Goal: Task Accomplishment & Management: Manage account settings

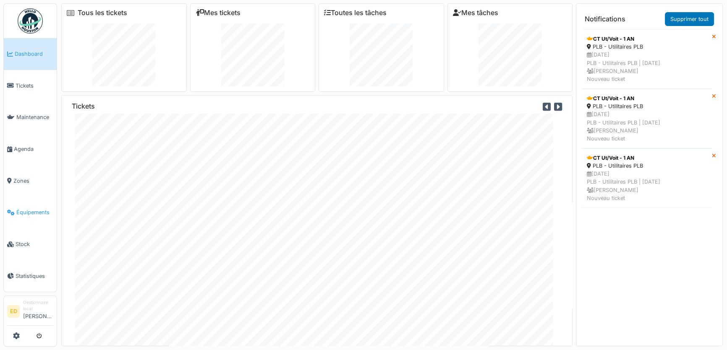
click at [32, 209] on span "Équipements" at bounding box center [34, 213] width 37 height 8
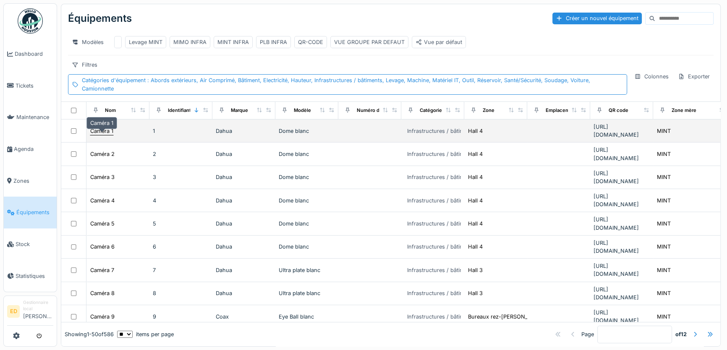
click at [105, 135] on div "Caméra 1" at bounding box center [101, 131] width 23 height 8
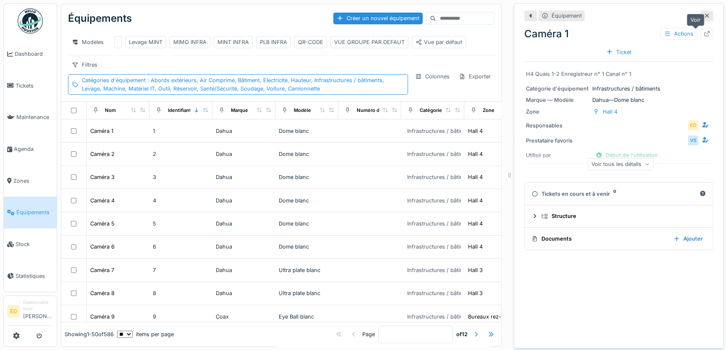
click at [703, 34] on icon at bounding box center [706, 33] width 7 height 5
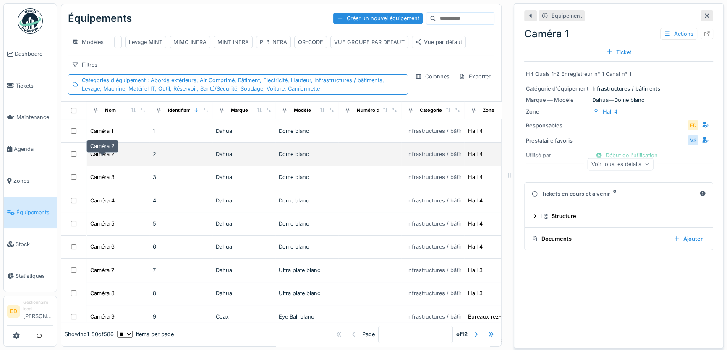
click at [106, 158] on div "Caméra 2" at bounding box center [102, 154] width 24 height 8
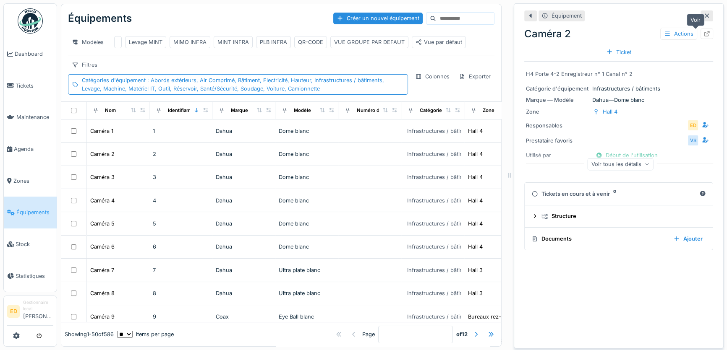
click at [703, 31] on icon at bounding box center [706, 33] width 7 height 5
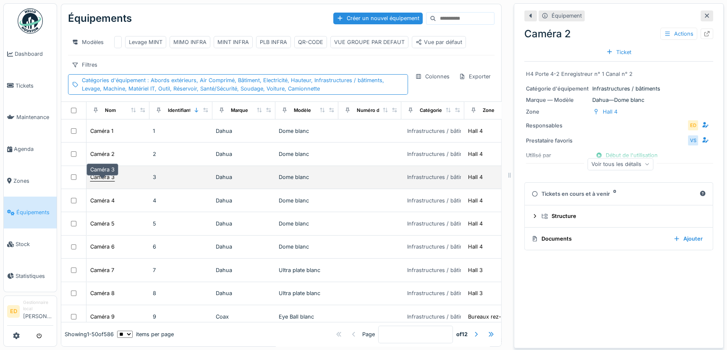
click at [103, 181] on div "Caméra 3" at bounding box center [102, 177] width 24 height 8
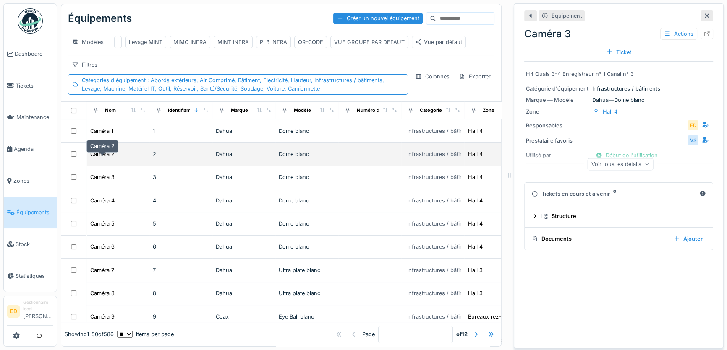
click at [97, 158] on div "Caméra 2" at bounding box center [102, 154] width 24 height 8
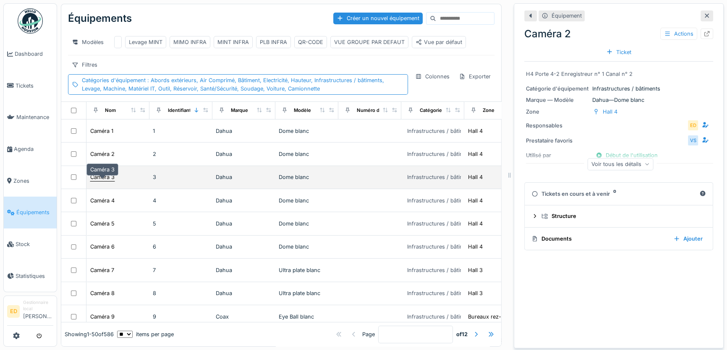
click at [100, 178] on div "Caméra 3" at bounding box center [102, 177] width 25 height 9
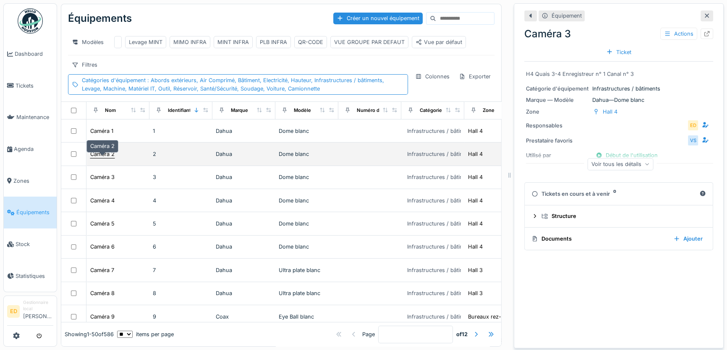
click at [106, 158] on div "Caméra 2" at bounding box center [102, 154] width 24 height 8
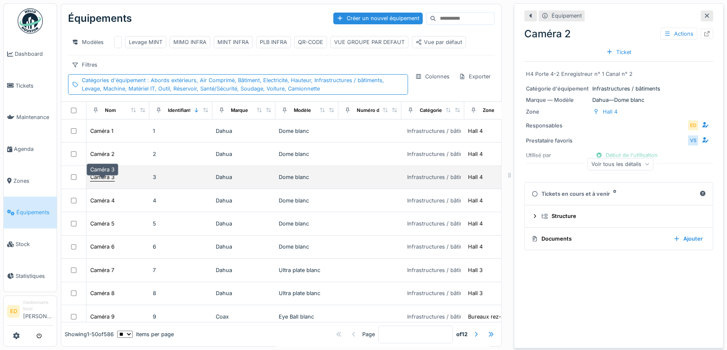
click at [104, 181] on div "Caméra 3" at bounding box center [102, 177] width 24 height 8
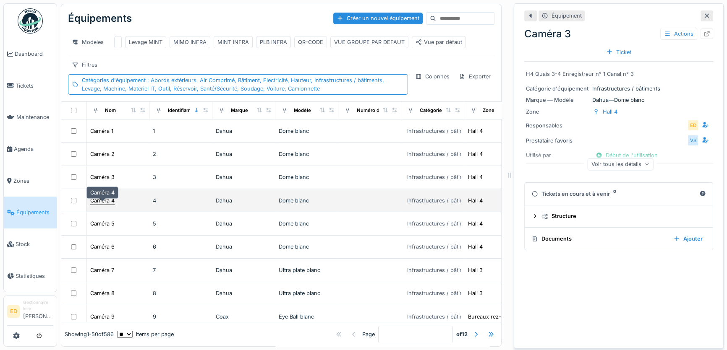
click at [105, 205] on div "Caméra 4" at bounding box center [102, 201] width 24 height 8
click at [102, 205] on div "Caméra 4" at bounding box center [102, 201] width 24 height 8
click at [100, 205] on div "Caméra 4" at bounding box center [102, 201] width 24 height 8
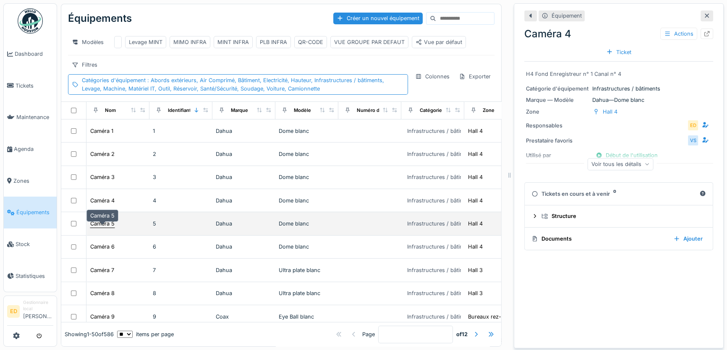
click at [103, 228] on div "Caméra 5" at bounding box center [102, 224] width 24 height 8
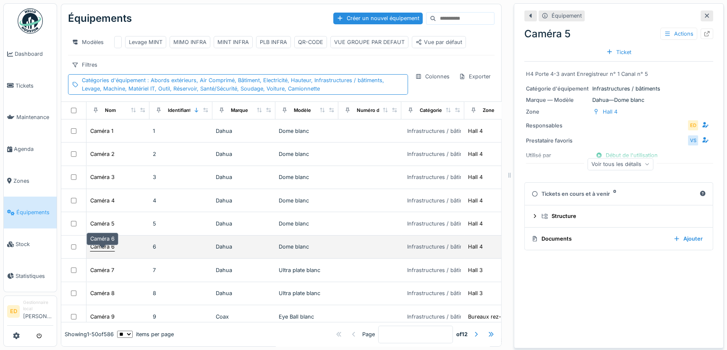
click at [108, 251] on div "Caméra 6" at bounding box center [102, 247] width 24 height 8
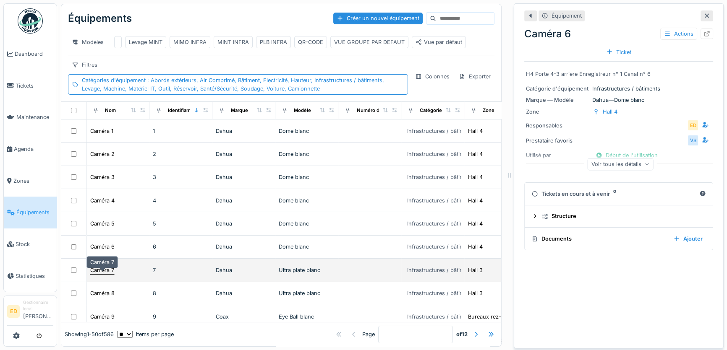
click at [104, 274] on div "Caméra 7" at bounding box center [102, 270] width 24 height 8
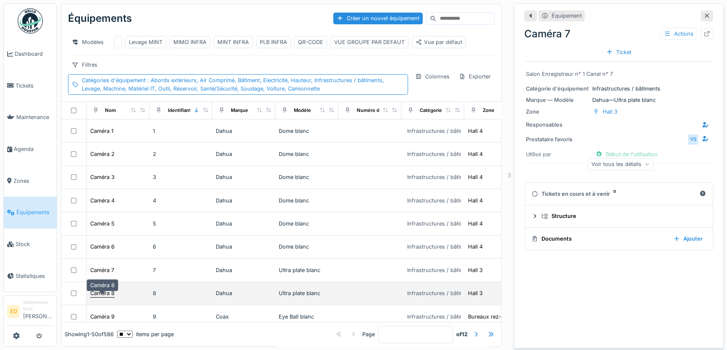
click at [104, 297] on div "Caméra 8" at bounding box center [102, 294] width 24 height 8
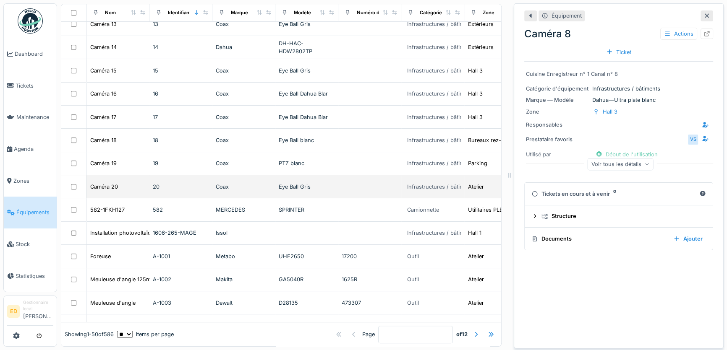
scroll to position [496, 0]
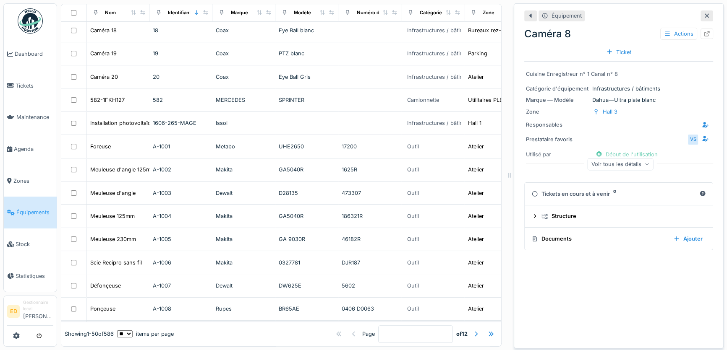
click at [700, 17] on div at bounding box center [706, 15] width 13 height 10
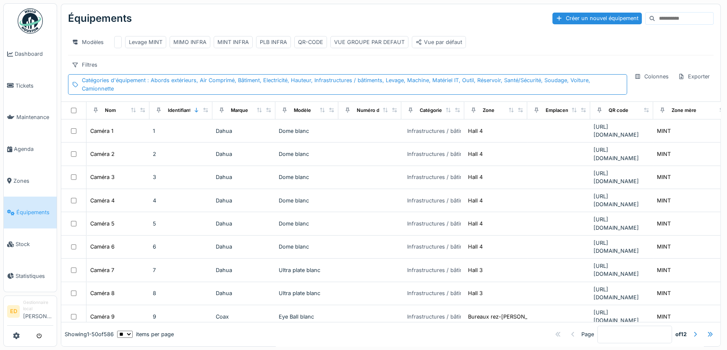
click at [655, 22] on input at bounding box center [684, 19] width 58 height 12
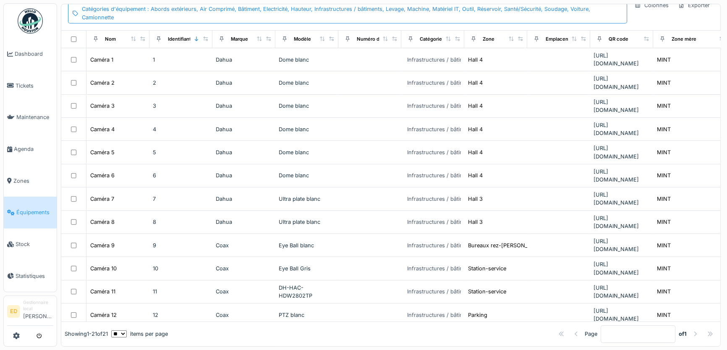
scroll to position [66, 0]
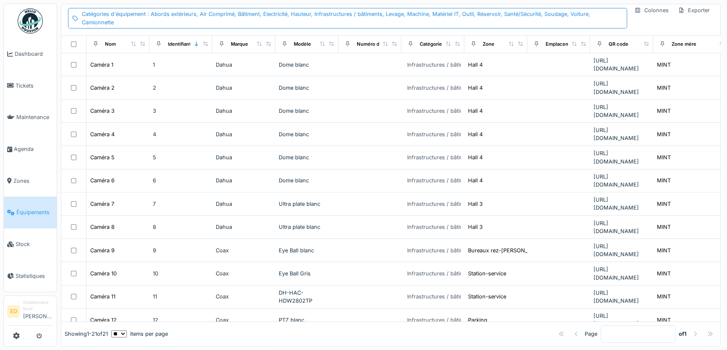
type input "**********"
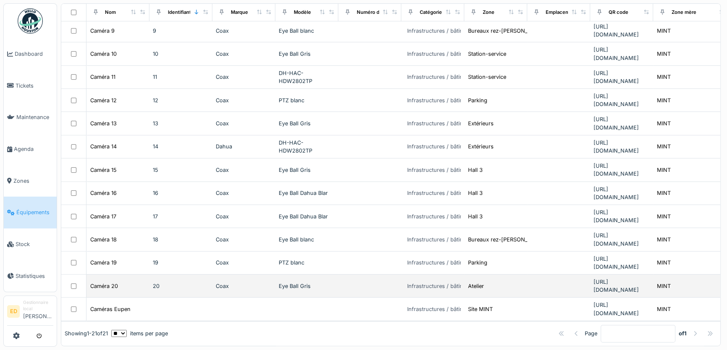
scroll to position [6, 0]
click at [97, 282] on div "Caméra 20" at bounding box center [104, 286] width 28 height 8
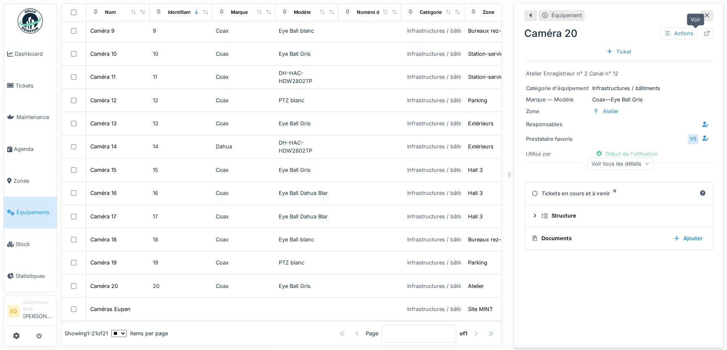
click at [703, 31] on icon at bounding box center [706, 33] width 7 height 5
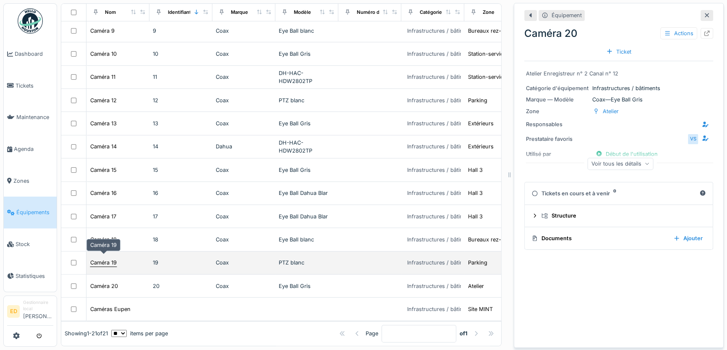
click at [106, 259] on div "Caméra 19" at bounding box center [103, 263] width 26 height 8
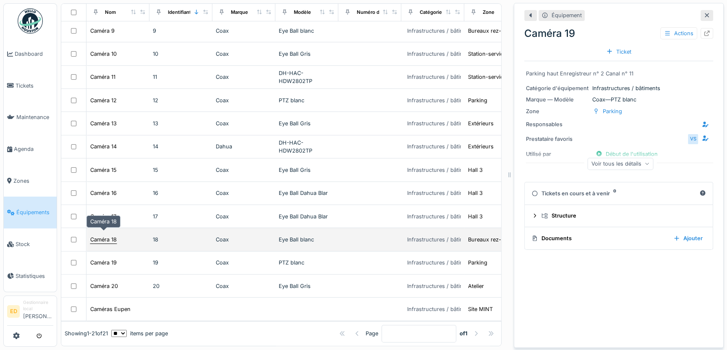
click at [103, 236] on div "Caméra 18" at bounding box center [103, 240] width 26 height 8
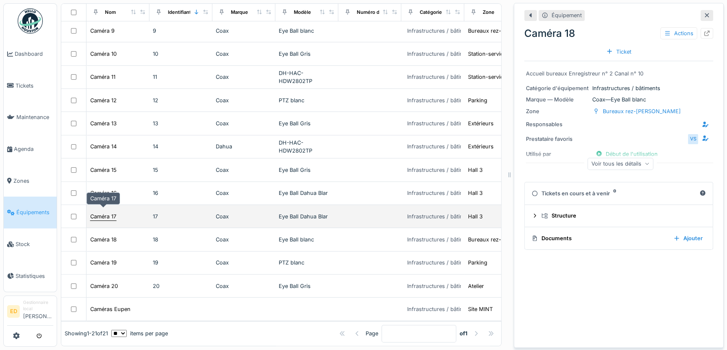
click at [104, 213] on div "Caméra 17" at bounding box center [103, 217] width 26 height 8
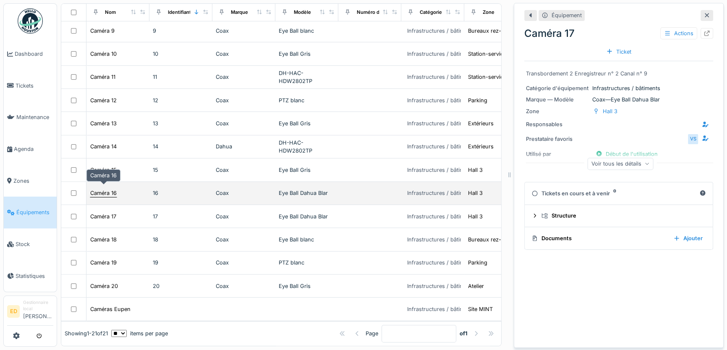
click at [102, 189] on div "Caméra 16" at bounding box center [103, 193] width 26 height 8
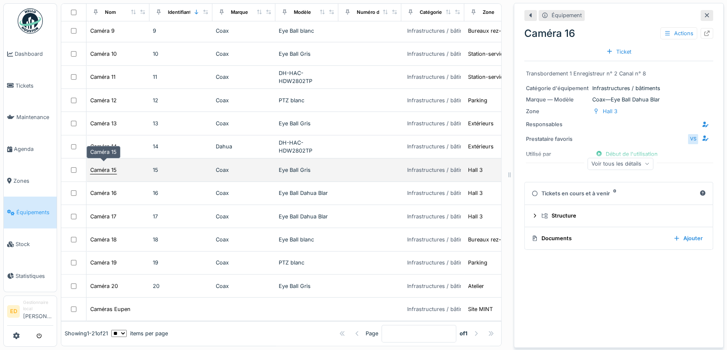
click at [97, 166] on div "Caméra 15" at bounding box center [103, 170] width 26 height 8
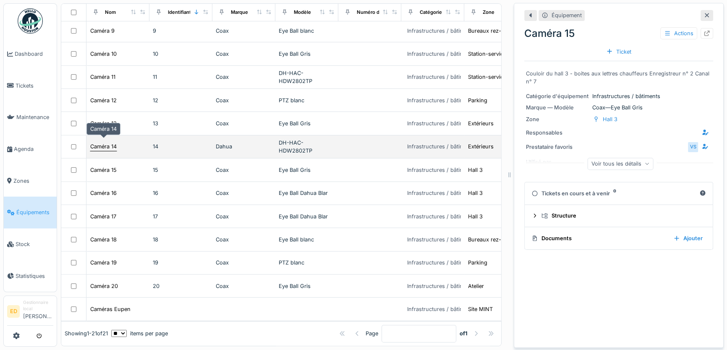
click at [101, 143] on div "Caméra 14" at bounding box center [103, 147] width 26 height 8
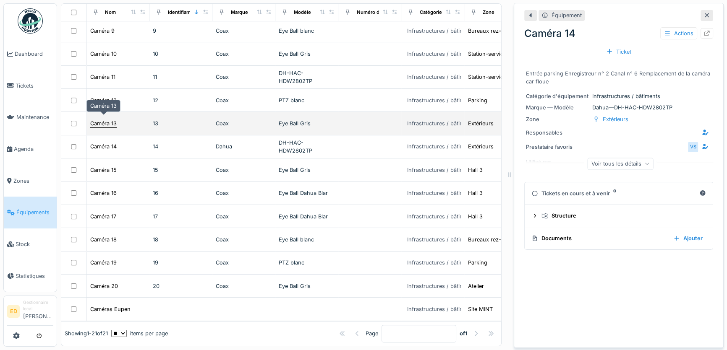
click at [106, 120] on div "Caméra 13" at bounding box center [103, 124] width 26 height 8
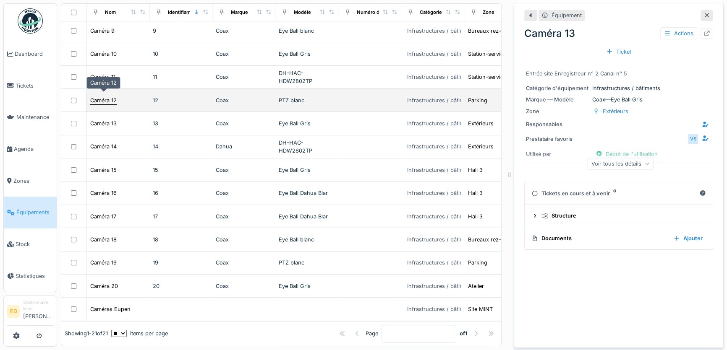
click at [97, 97] on div "Caméra 12" at bounding box center [103, 101] width 26 height 8
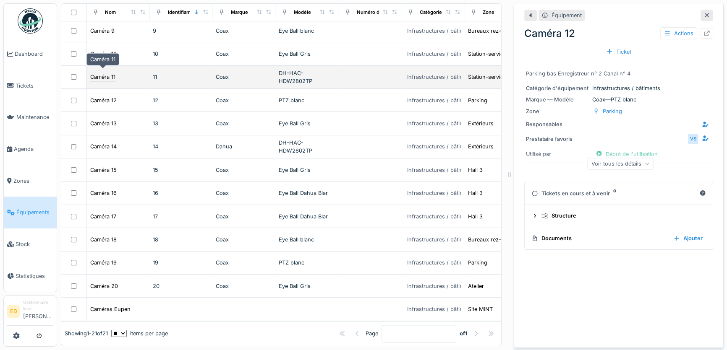
click at [100, 73] on div "Caméra 11" at bounding box center [102, 77] width 25 height 8
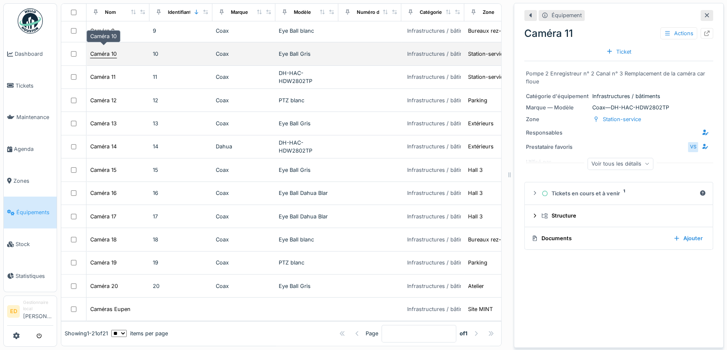
click at [102, 50] on div "Caméra 10" at bounding box center [103, 54] width 26 height 8
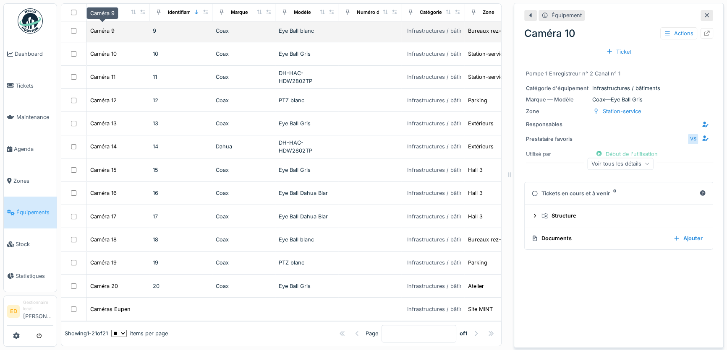
click at [108, 27] on div "Caméra 9" at bounding box center [102, 31] width 24 height 8
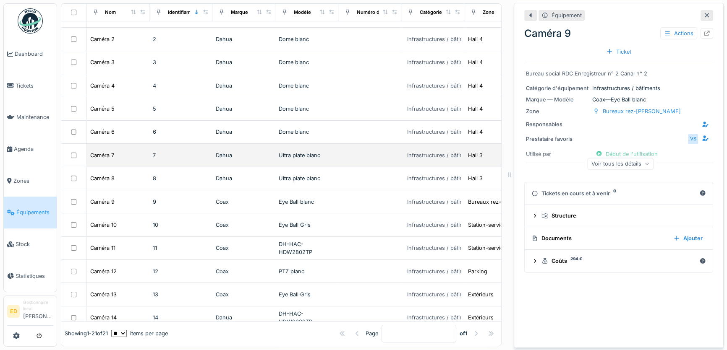
scroll to position [104, 0]
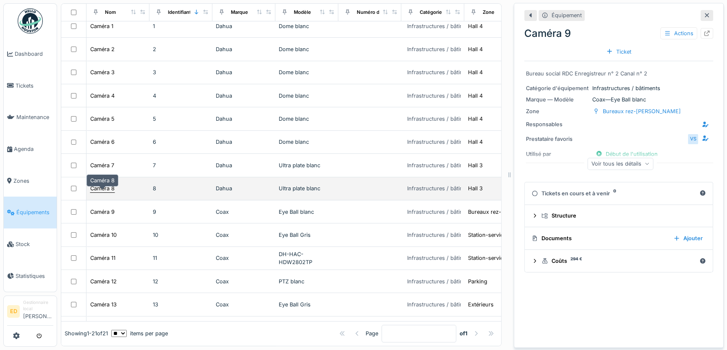
click at [99, 188] on div "Caméra 8" at bounding box center [102, 189] width 24 height 8
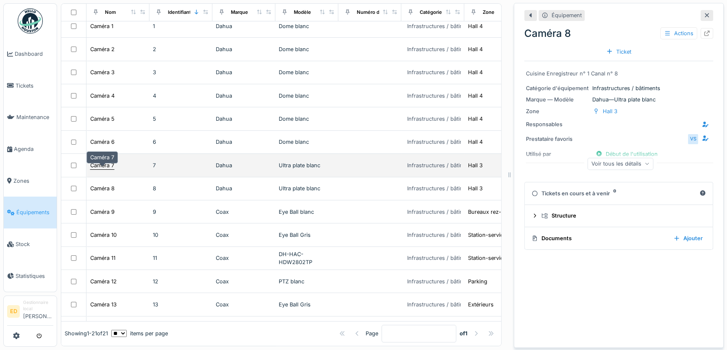
click at [97, 164] on div "Caméra 7" at bounding box center [102, 166] width 24 height 8
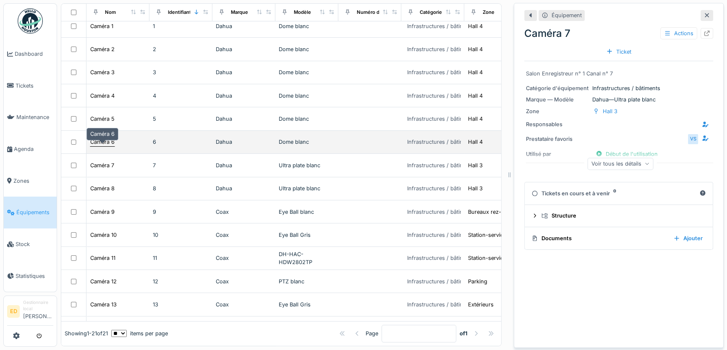
click at [104, 144] on div "Caméra 6" at bounding box center [102, 142] width 24 height 8
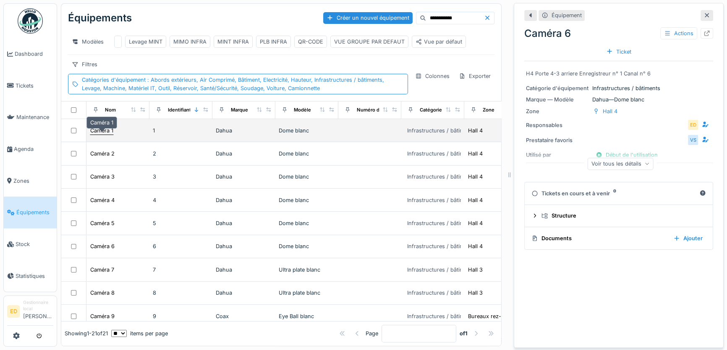
click at [104, 132] on div "Caméra 1" at bounding box center [101, 131] width 23 height 8
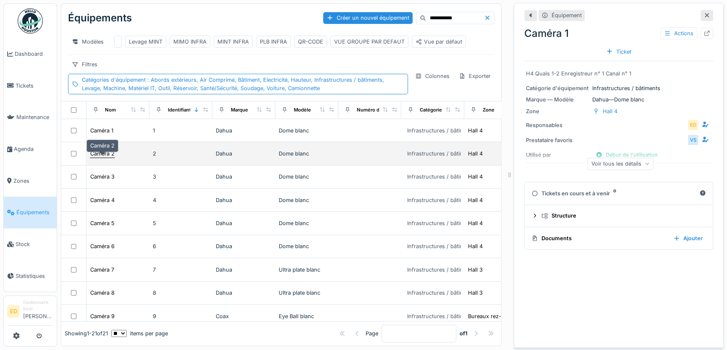
click at [101, 152] on div "Caméra 2" at bounding box center [102, 154] width 24 height 8
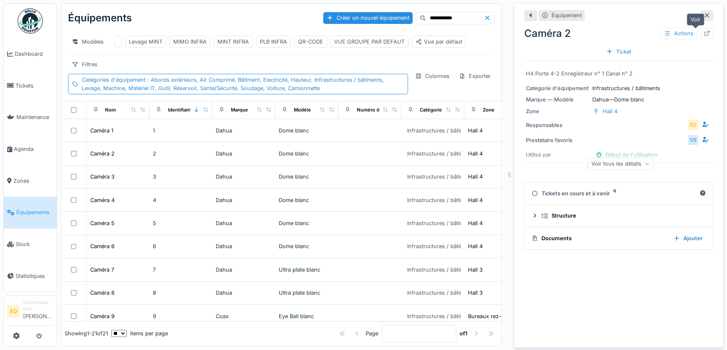
click at [703, 31] on icon at bounding box center [706, 33] width 7 height 5
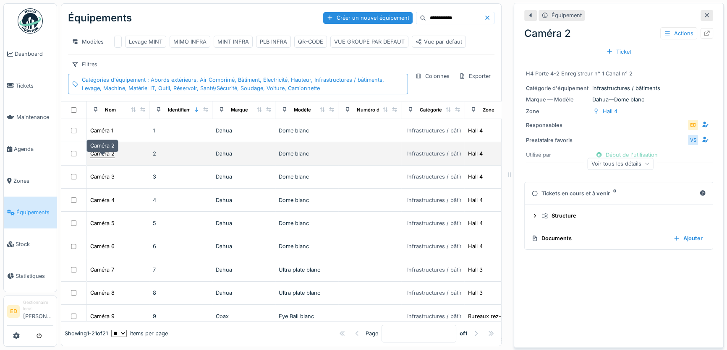
click at [110, 151] on div "Caméra 2" at bounding box center [102, 154] width 24 height 8
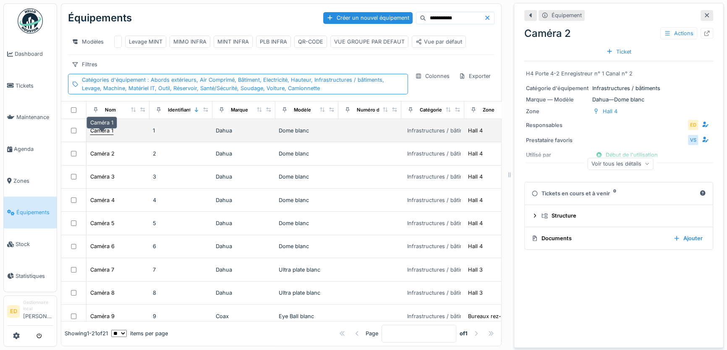
click at [104, 130] on div "Caméra 1" at bounding box center [101, 131] width 23 height 8
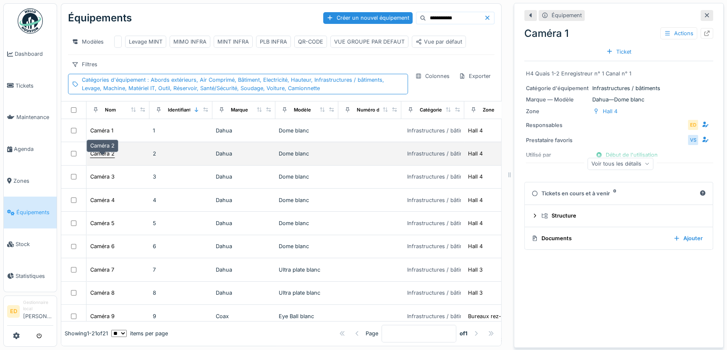
click at [100, 153] on div "Caméra 2" at bounding box center [102, 154] width 24 height 8
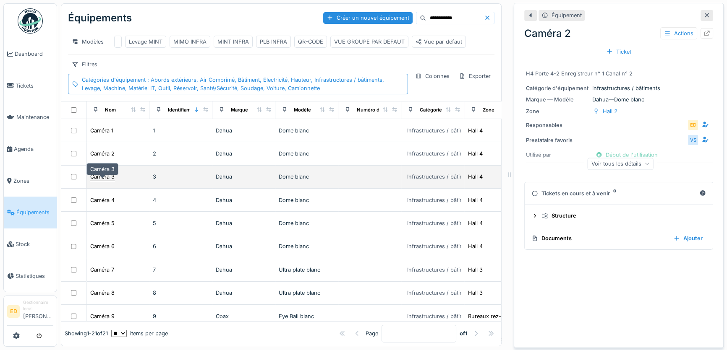
click at [103, 175] on div "Caméra 3" at bounding box center [102, 177] width 24 height 8
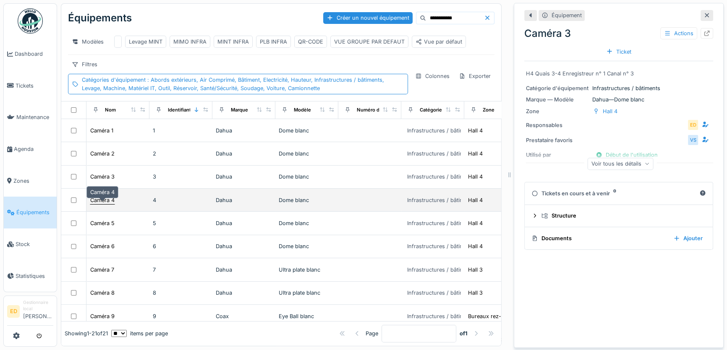
click at [104, 197] on div "Caméra 4" at bounding box center [102, 200] width 24 height 8
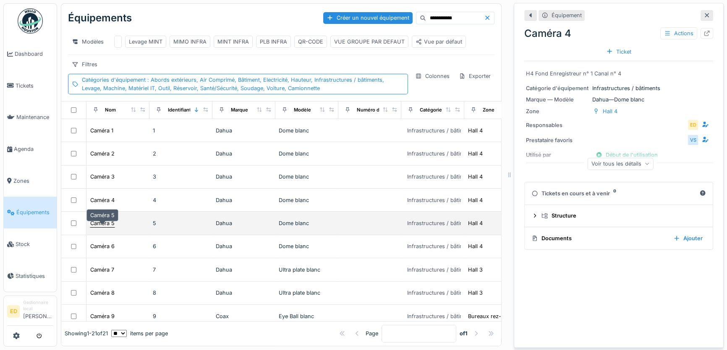
click at [102, 222] on div "Caméra 5" at bounding box center [102, 223] width 24 height 8
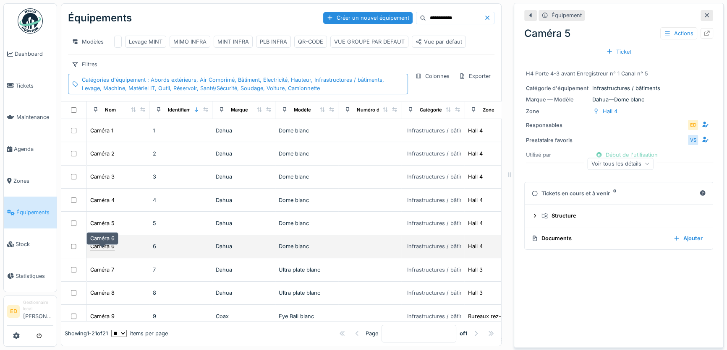
click at [98, 244] on div "Caméra 6" at bounding box center [102, 247] width 24 height 8
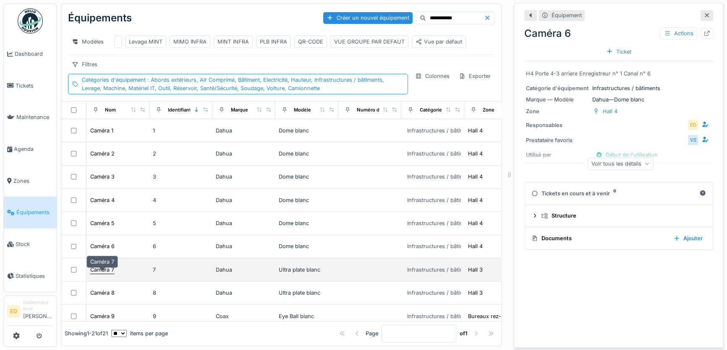
click at [99, 266] on div "Caméra 7" at bounding box center [102, 270] width 24 height 8
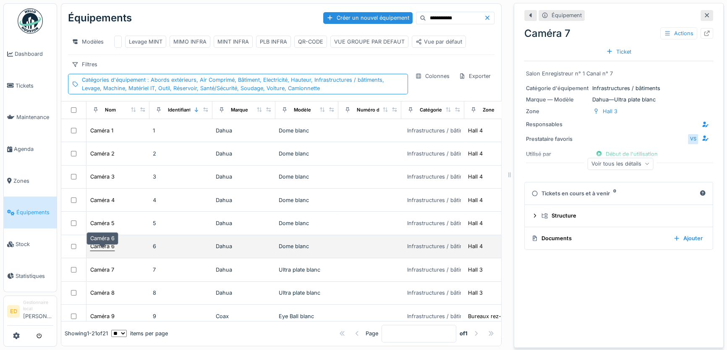
click at [107, 245] on div "Caméra 6" at bounding box center [102, 247] width 24 height 8
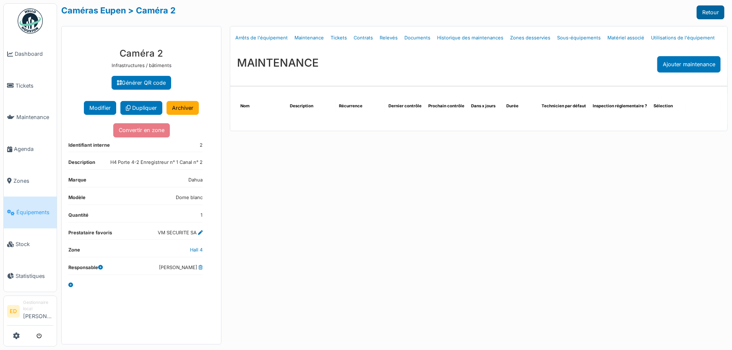
click at [713, 14] on link "Retour" at bounding box center [711, 12] width 28 height 14
click at [714, 10] on link "Retour" at bounding box center [711, 12] width 28 height 14
click at [97, 109] on button "Modifier" at bounding box center [100, 108] width 32 height 14
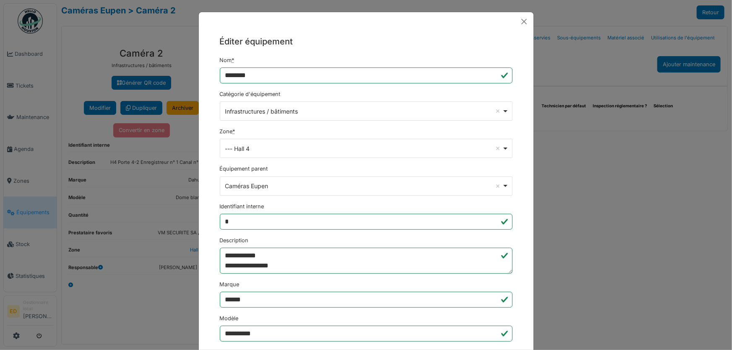
click at [247, 148] on div "--- Hall 4 Remove item" at bounding box center [363, 148] width 277 height 9
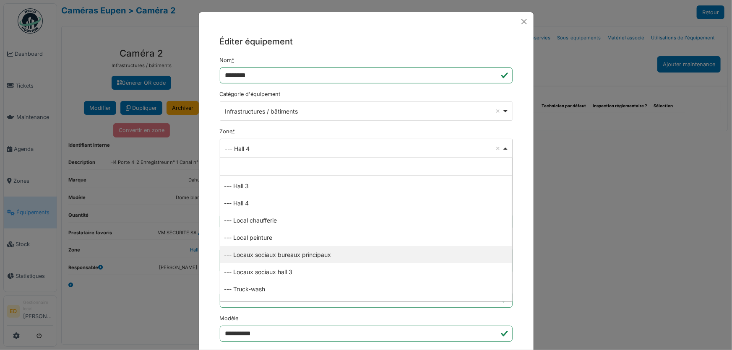
scroll to position [381, 0]
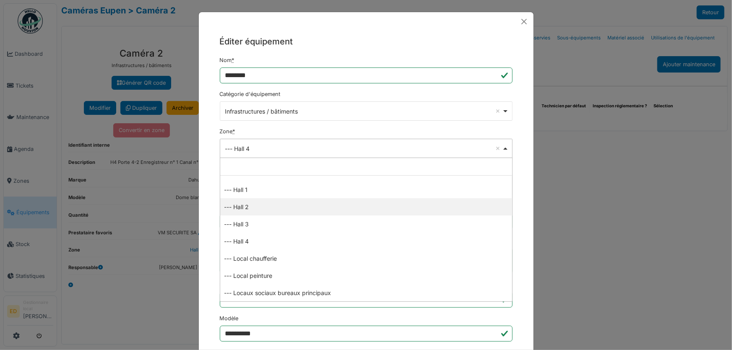
select select "*****"
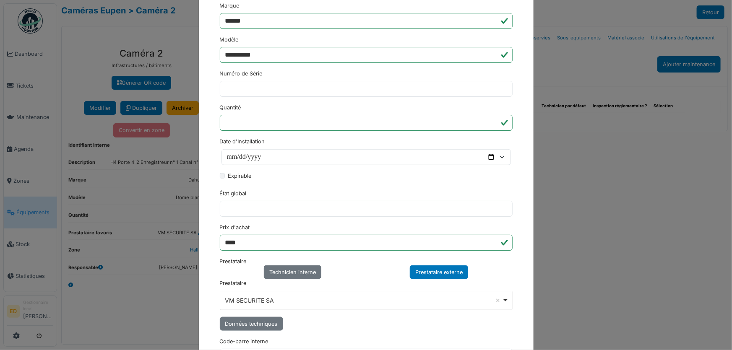
scroll to position [375, 0]
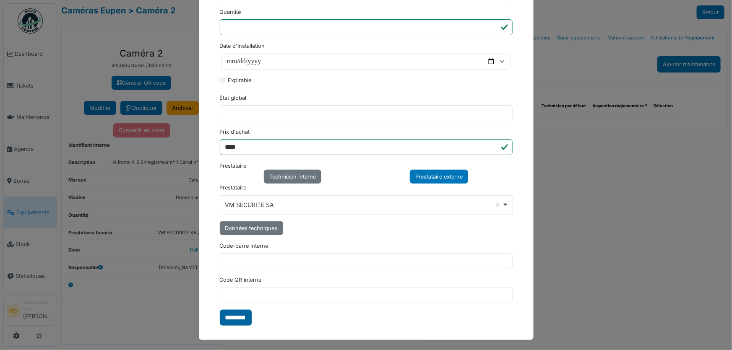
click at [231, 324] on input "********" at bounding box center [236, 318] width 32 height 16
